Goal: Communication & Community: Answer question/provide support

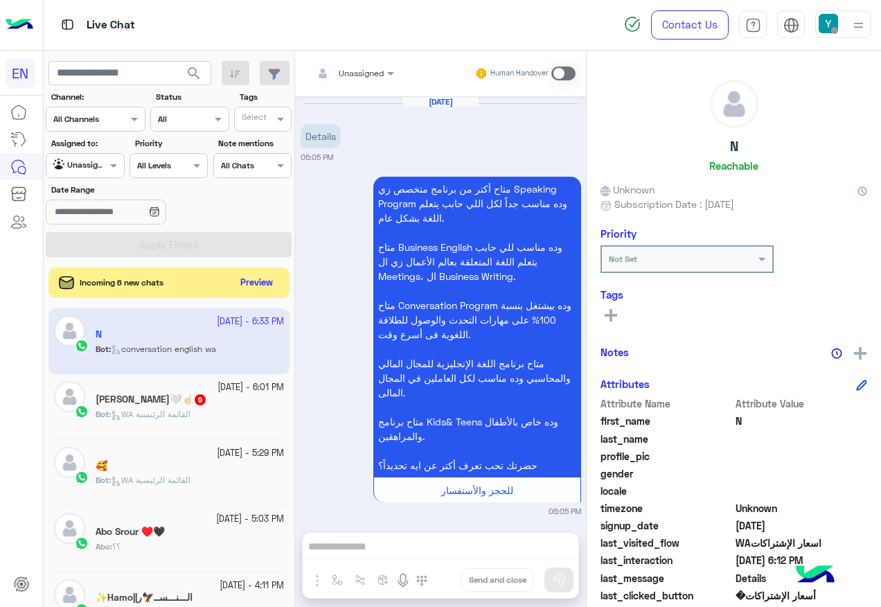
scroll to position [139, 0]
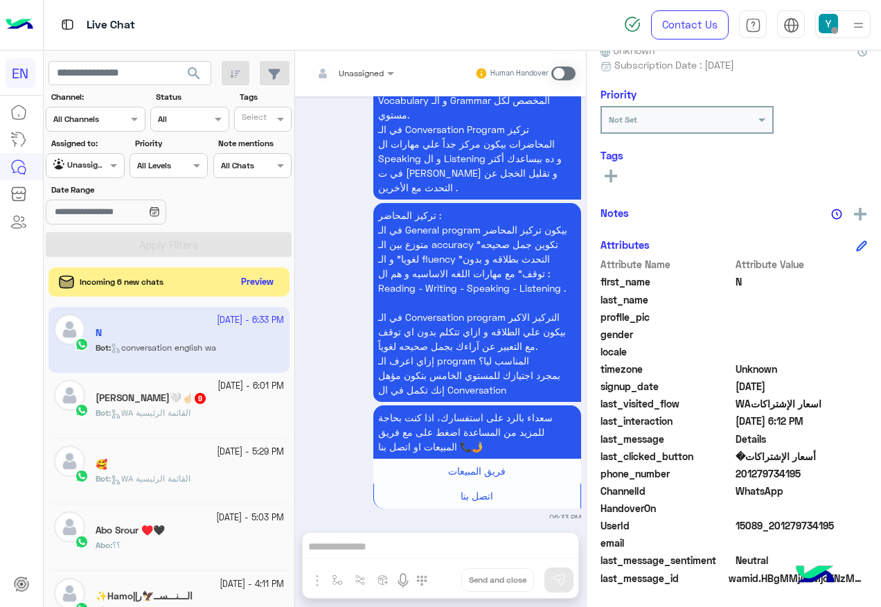
click at [256, 277] on button "Preview" at bounding box center [257, 282] width 43 height 19
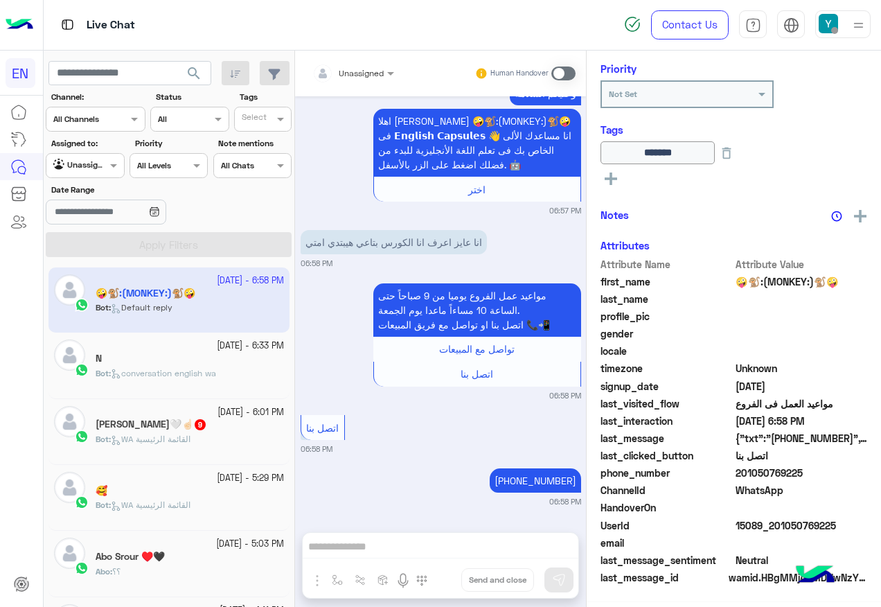
scroll to position [168, 0]
drag, startPoint x: 738, startPoint y: 472, endPoint x: 808, endPoint y: 478, distance: 70.2
click at [808, 478] on span "201050769225" at bounding box center [801, 473] width 132 height 15
copy span "01050769225"
click at [247, 410] on small "[DATE] - 6:01 PM" at bounding box center [250, 412] width 66 height 13
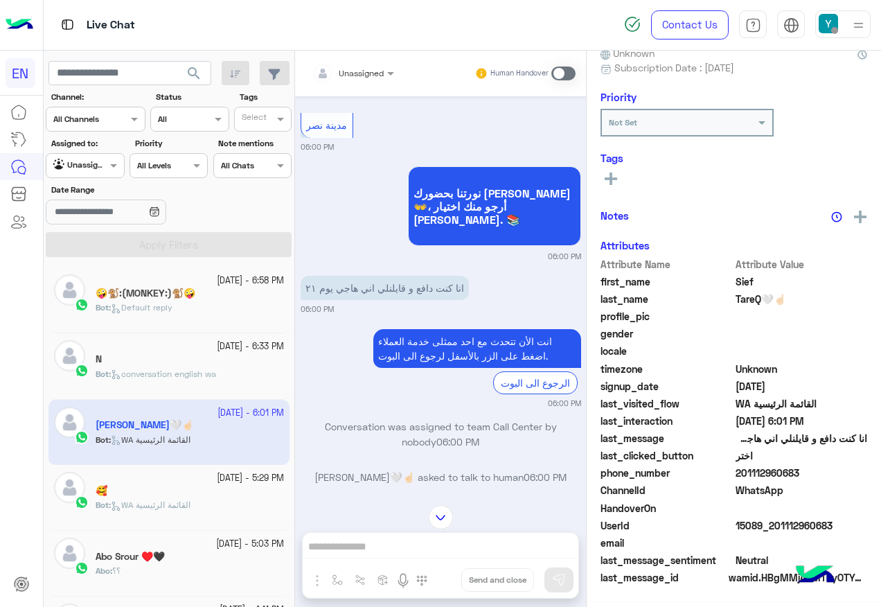
scroll to position [139, 0]
drag, startPoint x: 738, startPoint y: 474, endPoint x: 822, endPoint y: 477, distance: 83.9
click at [822, 477] on span "201112960683" at bounding box center [801, 473] width 132 height 15
copy span "01112960683"
click at [561, 73] on span at bounding box center [563, 73] width 24 height 14
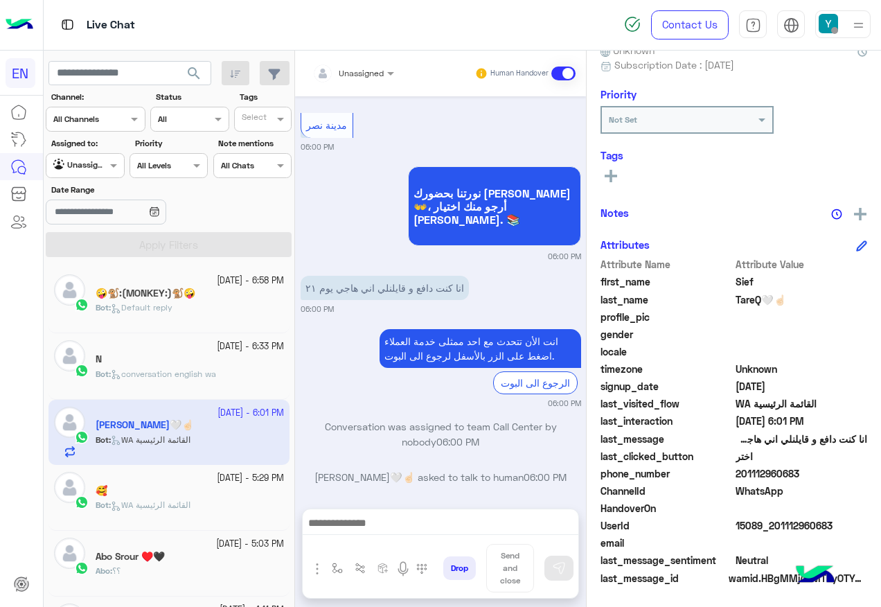
scroll to position [1092, 0]
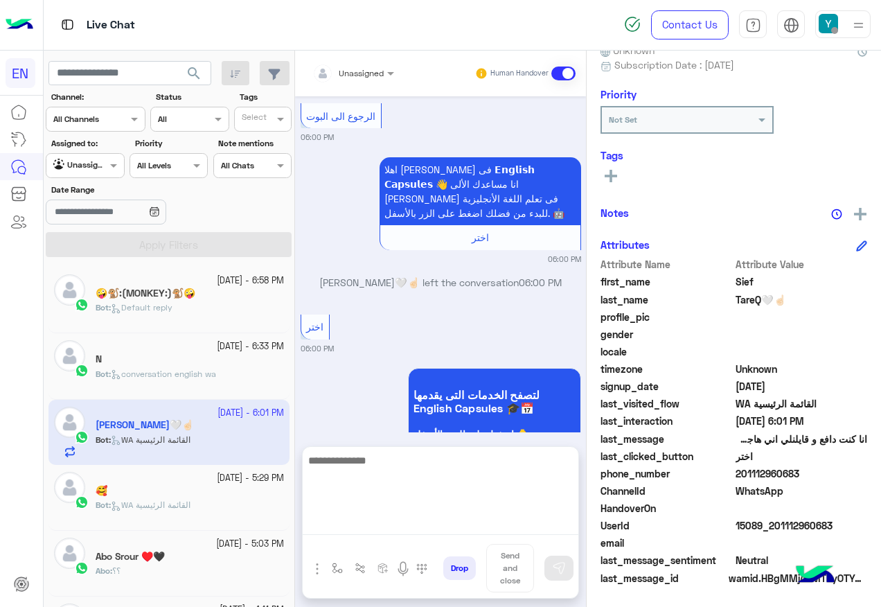
click at [420, 524] on textarea at bounding box center [441, 493] width 276 height 83
